Goal: Transaction & Acquisition: Purchase product/service

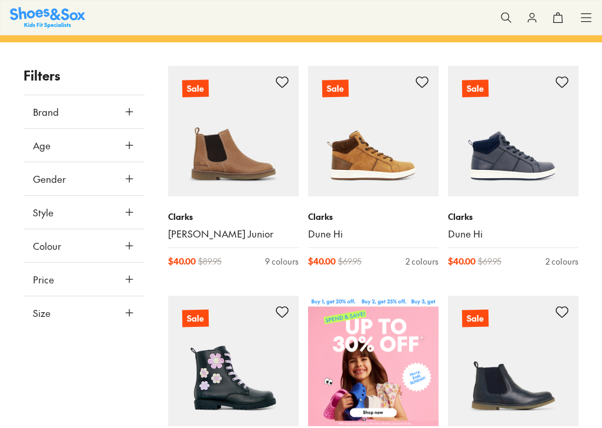
click at [35, 115] on span "Brand" at bounding box center [46, 112] width 26 height 14
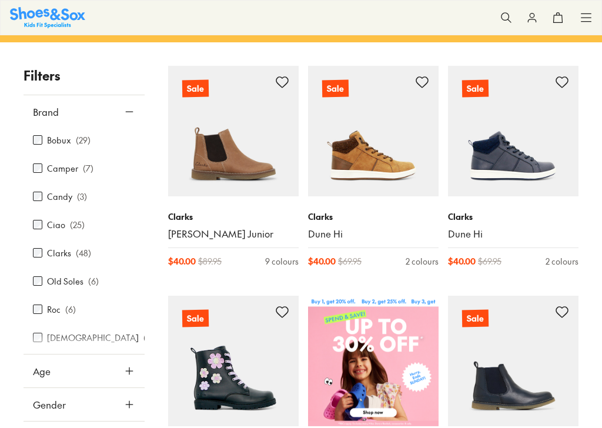
click at [39, 121] on button "Brand" at bounding box center [84, 111] width 121 height 33
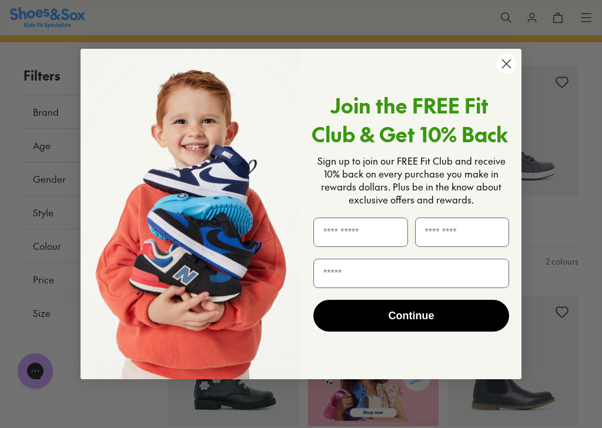
click at [500, 66] on circle "Close dialog" at bounding box center [506, 63] width 19 height 19
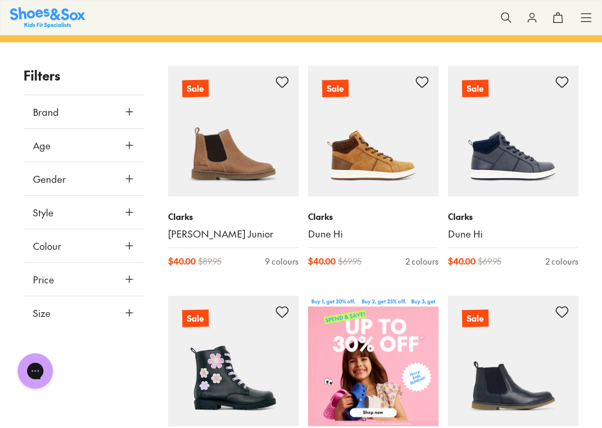
click at [36, 119] on button "Brand" at bounding box center [84, 111] width 121 height 33
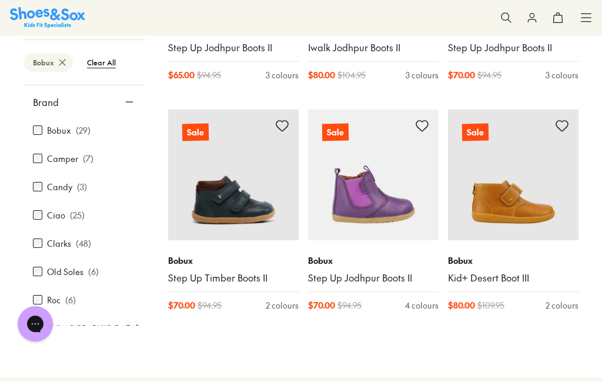
scroll to position [2184, 0]
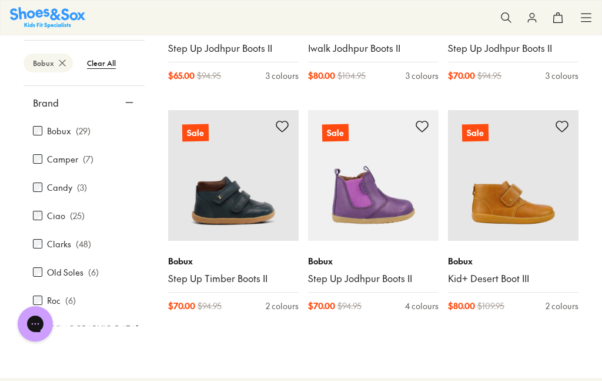
click at [501, 203] on img at bounding box center [513, 175] width 131 height 131
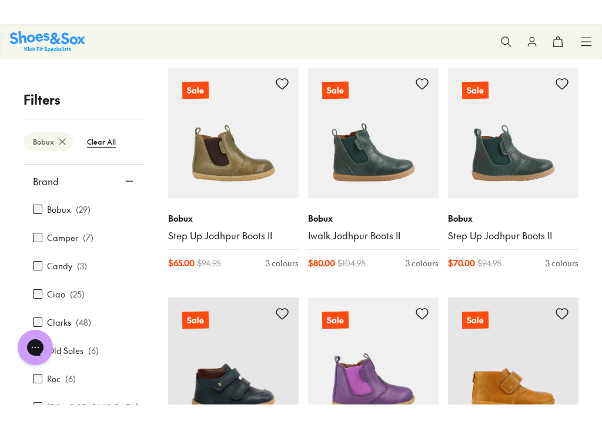
scroll to position [2025, 0]
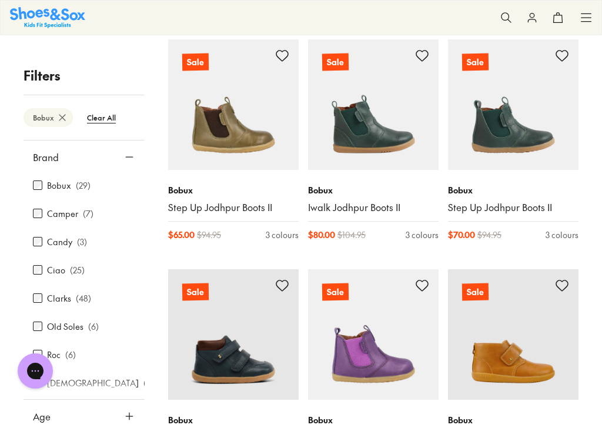
click at [35, 75] on p "Filters" at bounding box center [84, 75] width 121 height 19
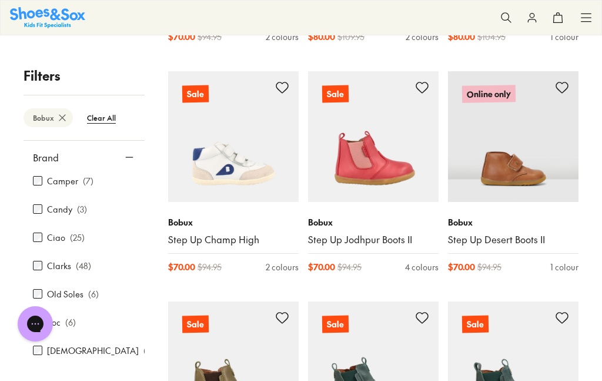
scroll to position [1762, 0]
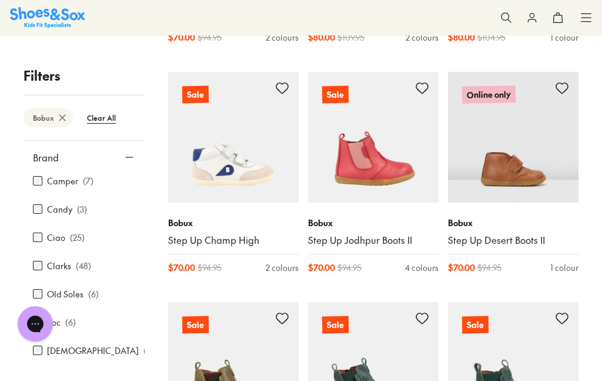
click at [493, 164] on img at bounding box center [513, 137] width 131 height 131
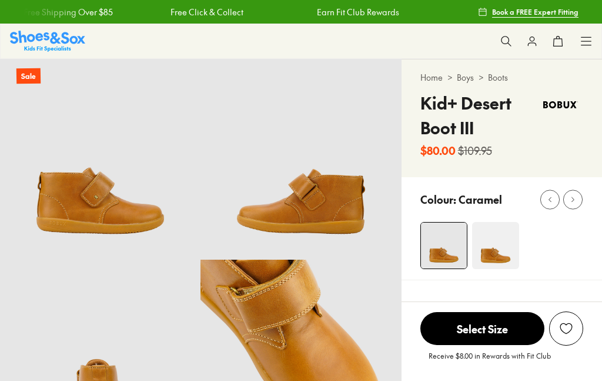
select select "*"
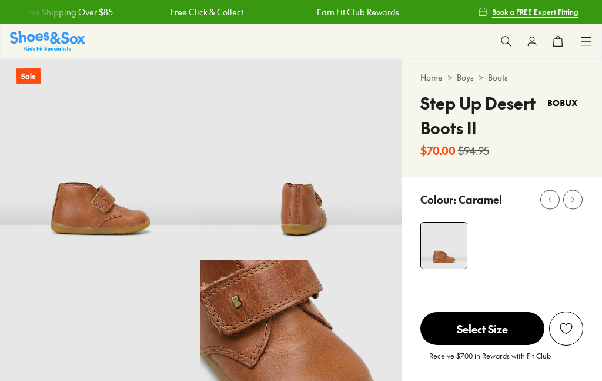
select select "*"
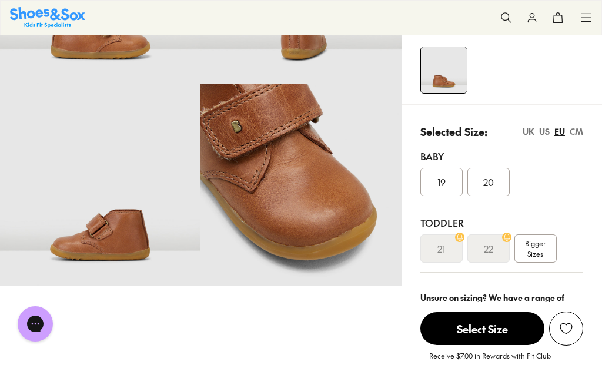
click at [490, 172] on div "20" at bounding box center [489, 182] width 42 height 28
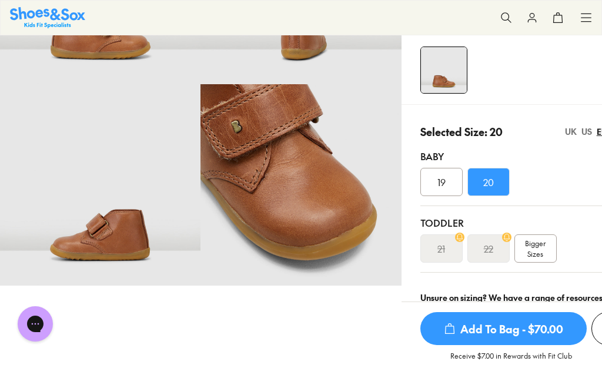
click at [463, 322] on span "Add To Bag - $70.00" at bounding box center [504, 328] width 166 height 33
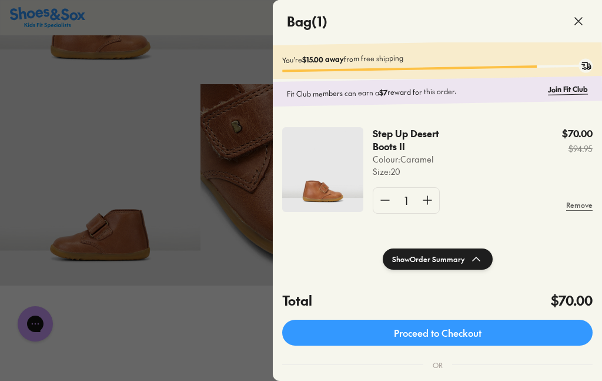
click at [580, 26] on icon at bounding box center [579, 21] width 14 height 14
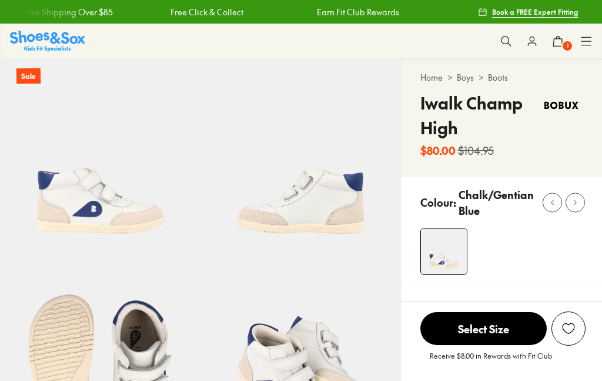
select select "*"
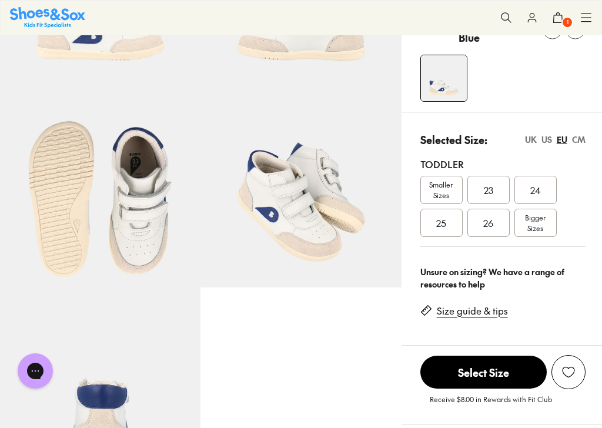
click at [437, 192] on span "Smaller Sizes" at bounding box center [441, 189] width 41 height 21
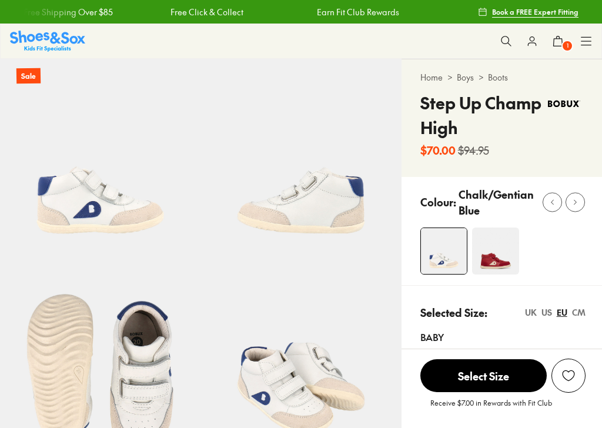
scroll to position [154, 0]
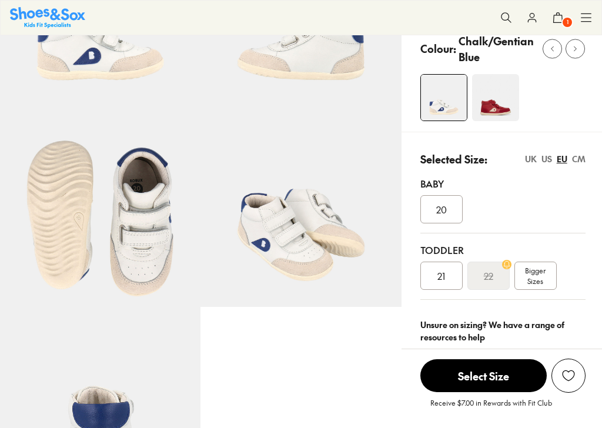
select select "*"
click at [442, 283] on div "21" at bounding box center [442, 276] width 42 height 28
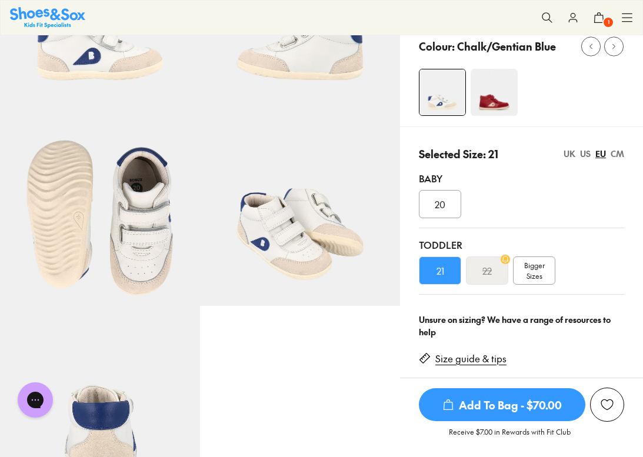
click at [489, 392] on span "Add To Bag - $70.00" at bounding box center [502, 404] width 166 height 33
click at [476, 405] on span "Add To Bag - $70.00" at bounding box center [502, 404] width 166 height 33
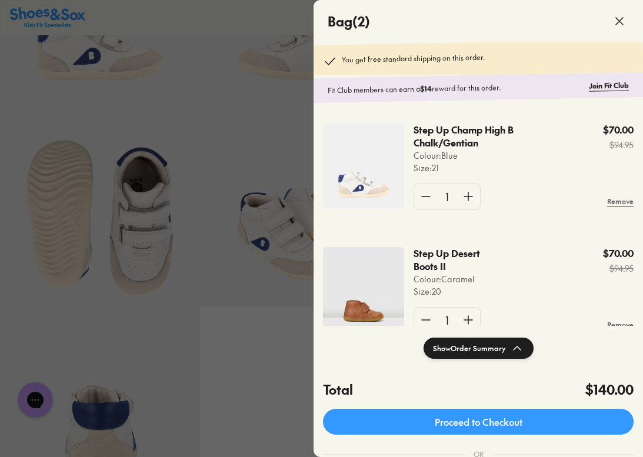
click at [362, 292] on img at bounding box center [363, 289] width 81 height 85
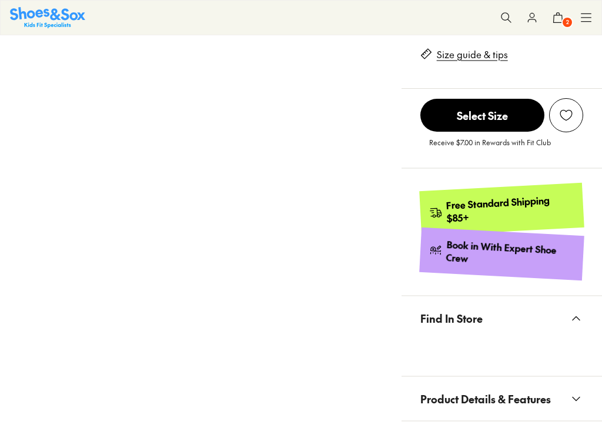
scroll to position [479, 0]
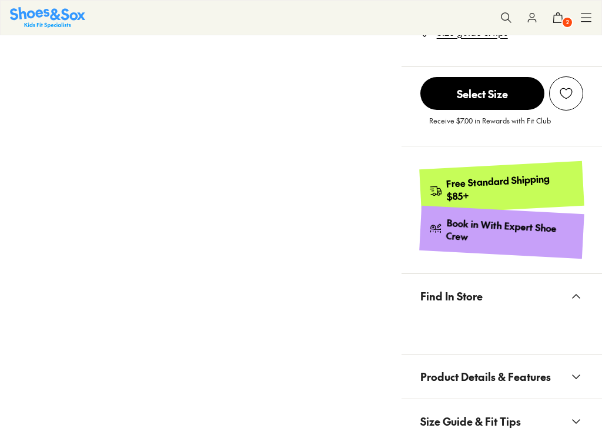
click at [485, 379] on span "Product Details & Features" at bounding box center [486, 376] width 131 height 35
click at [552, 365] on button "Product Details & Features" at bounding box center [502, 377] width 201 height 44
click at [453, 371] on span "Product Details & Features" at bounding box center [486, 376] width 131 height 35
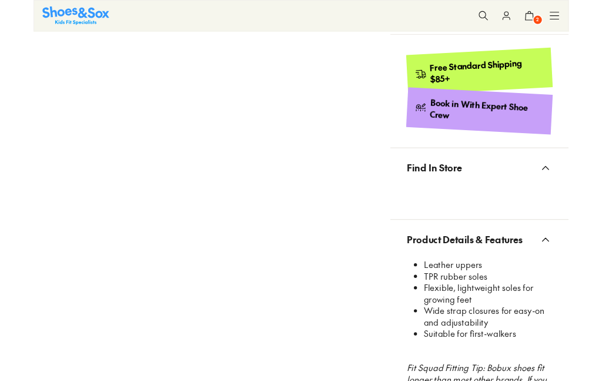
scroll to position [634, 0]
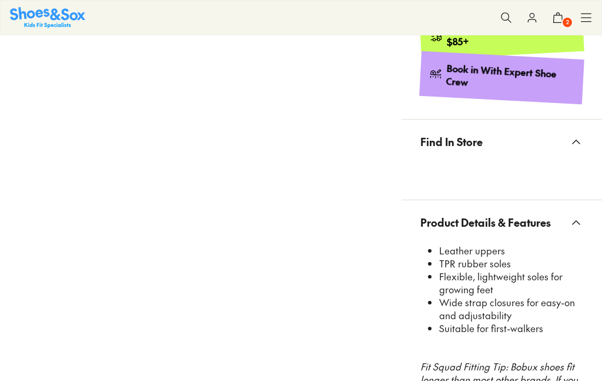
click at [558, 20] on icon at bounding box center [558, 18] width 12 height 12
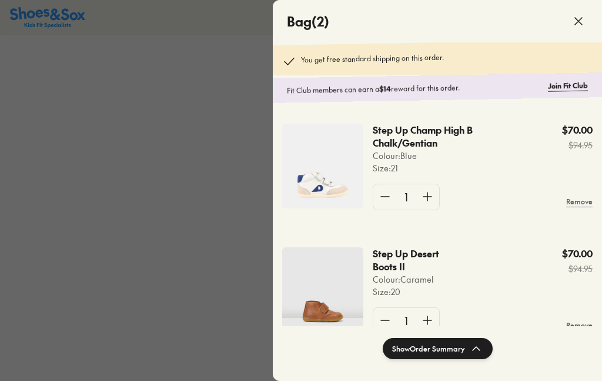
scroll to position [0, 0]
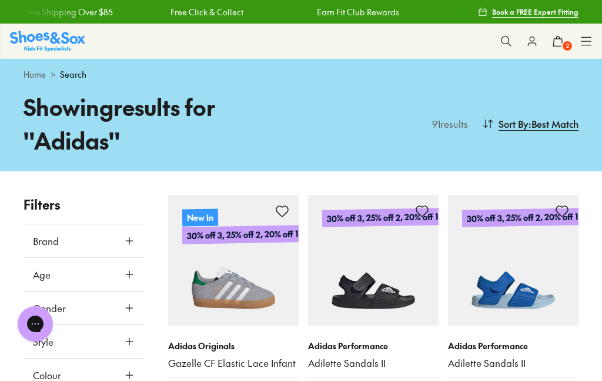
click at [41, 271] on span "Age" at bounding box center [42, 274] width 18 height 14
click at [42, 329] on div "Gorgias live chat" at bounding box center [36, 324] width 24 height 24
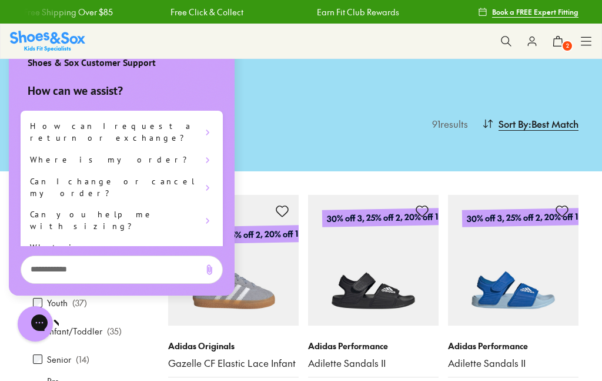
click at [304, 123] on div "Showing results for " Adidas " 91 results Sort By : Best Match Sort Best Match …" at bounding box center [301, 130] width 602 height 81
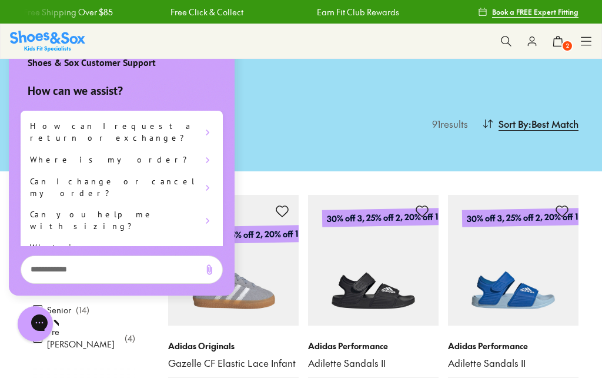
scroll to position [51, 0]
click at [302, 121] on div "Showing results for " Adidas " 91 results Sort By : Best Match Sort Best Match …" at bounding box center [301, 130] width 602 height 81
click at [71, 323] on icon "Gorgias live chat" at bounding box center [76, 321] width 11 height 11
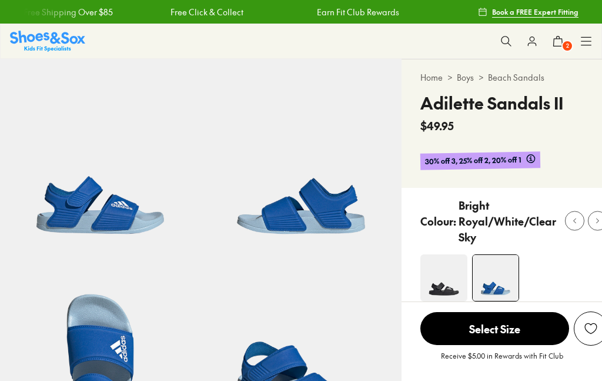
click at [483, 343] on span "Select Size" at bounding box center [495, 328] width 149 height 33
click at [458, 347] on div "Toddler 010" at bounding box center [515, 380] width 188 height 66
click at [455, 331] on p "Selected Size:" at bounding box center [454, 339] width 67 height 16
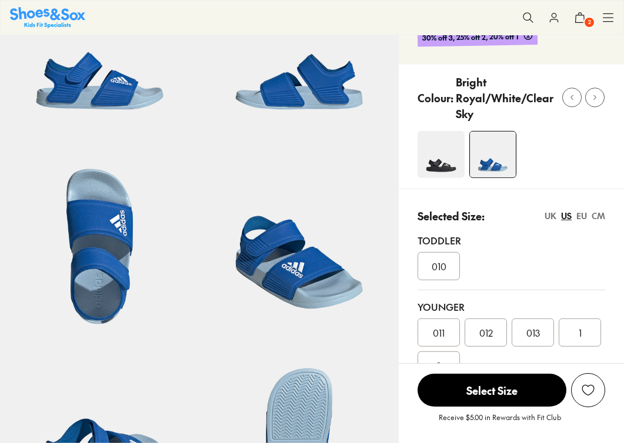
select select "*"
click at [571, 211] on div "US" at bounding box center [566, 216] width 11 height 12
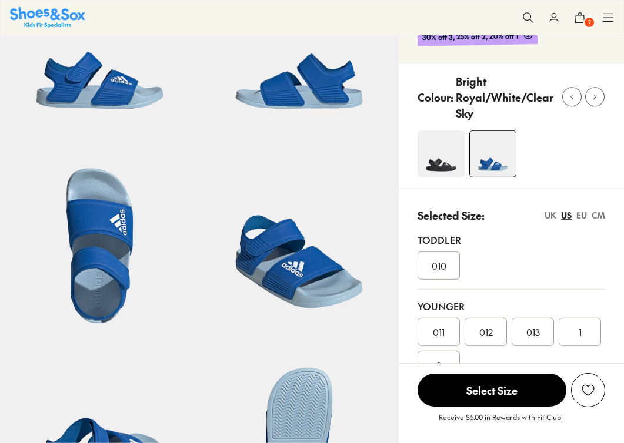
click at [580, 212] on div "EU" at bounding box center [581, 215] width 11 height 12
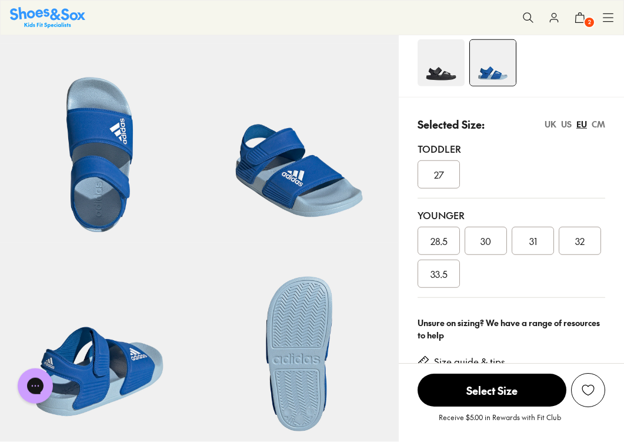
scroll to position [0, 0]
